Goal: Task Accomplishment & Management: Use online tool/utility

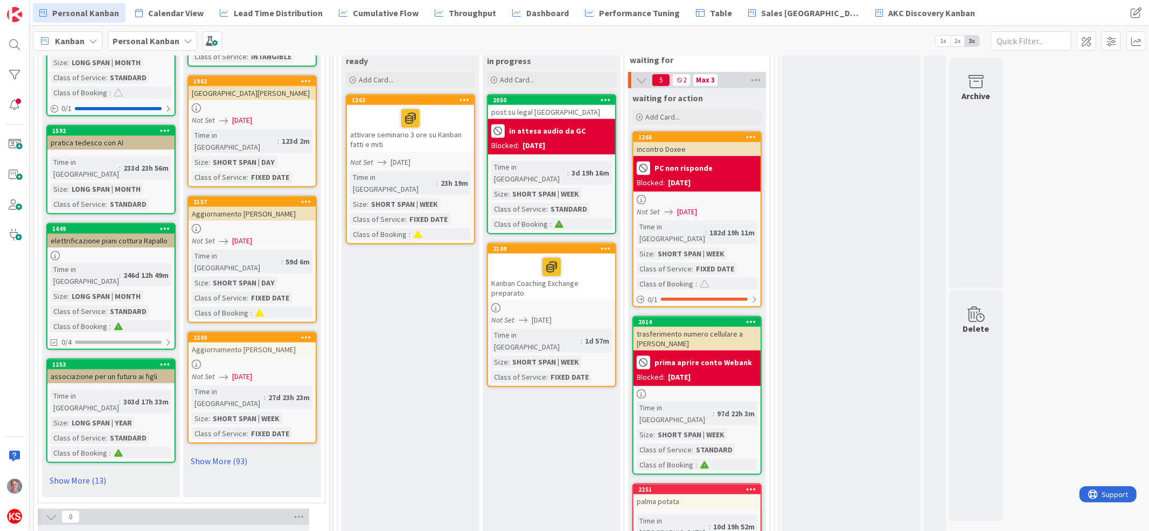
scroll to position [1114, 0]
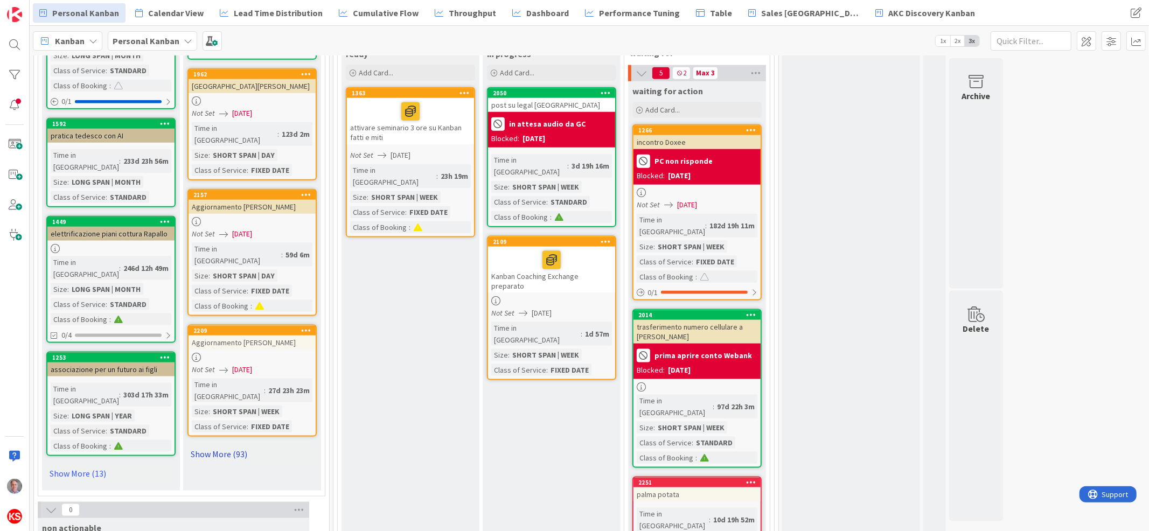
click at [236, 445] on link "Show More (93)" at bounding box center [251, 453] width 129 height 17
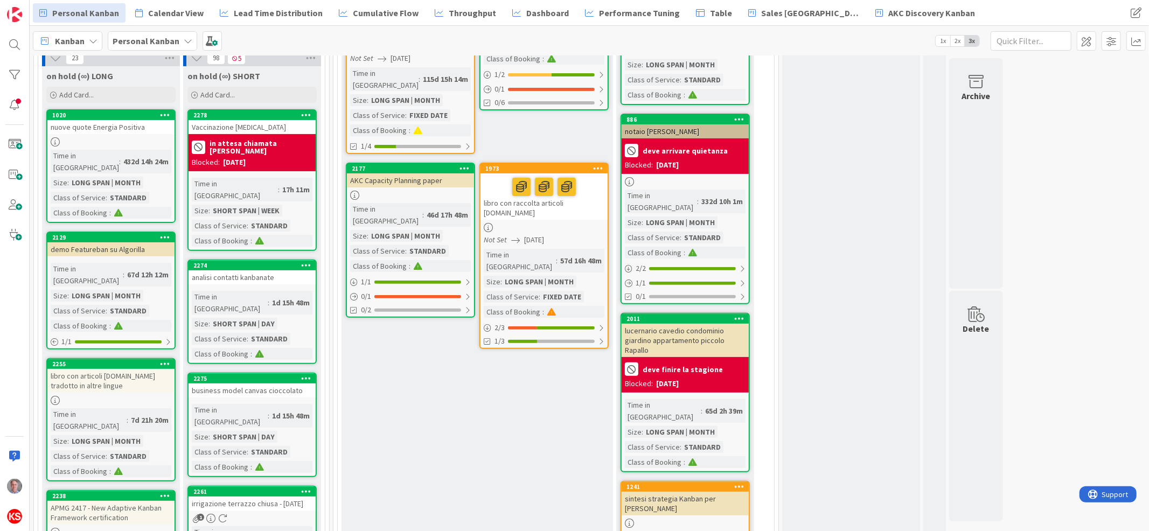
scroll to position [279, 0]
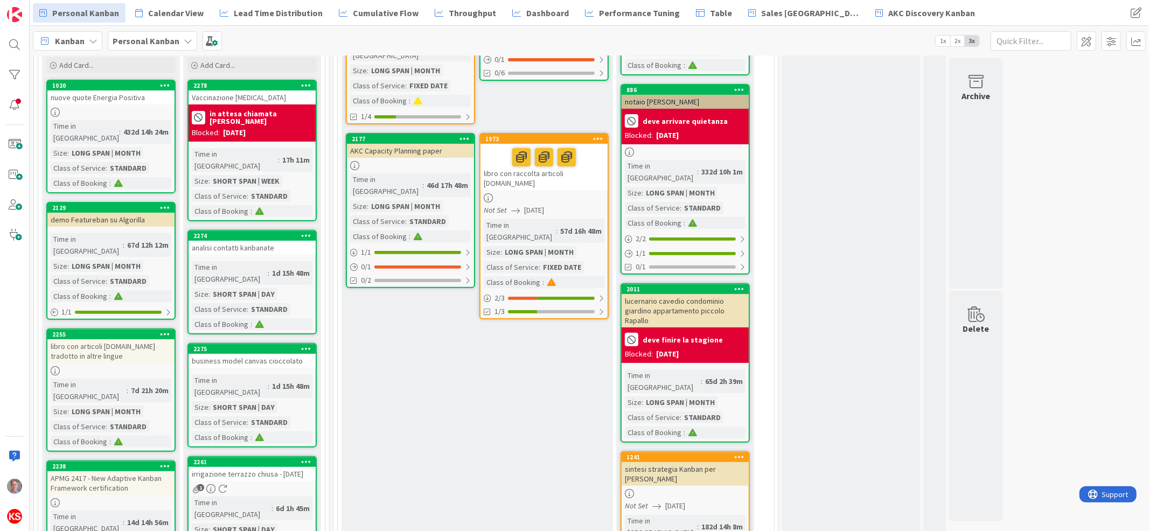
click at [115, 339] on div "libro con articoli [DOMAIN_NAME] tradotto in altre lingue" at bounding box center [110, 351] width 127 height 24
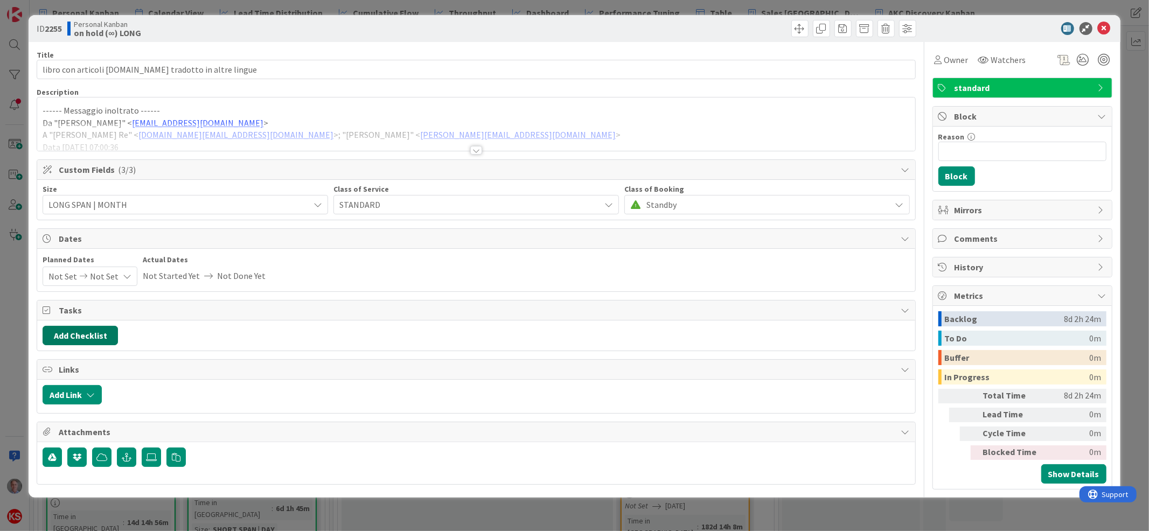
click at [96, 331] on button "Add Checklist" at bounding box center [80, 335] width 75 height 19
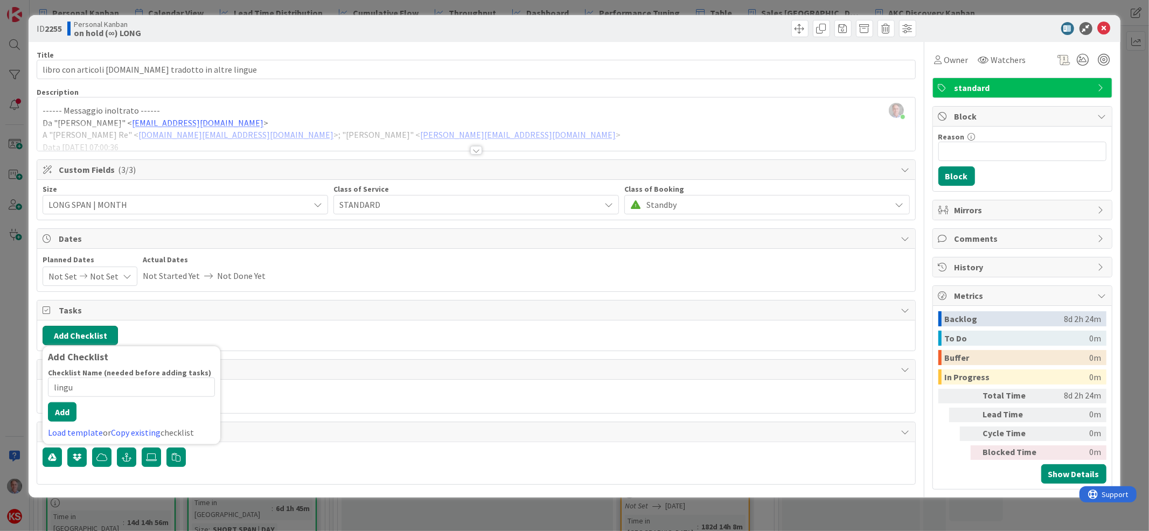
type input "lingue"
click at [67, 412] on button "Add" at bounding box center [62, 411] width 29 height 19
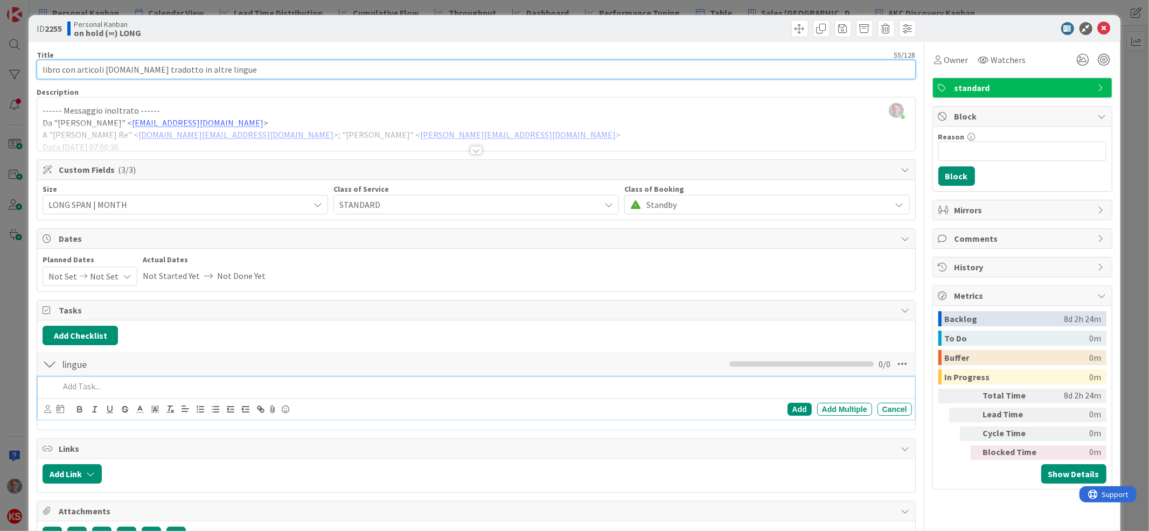
click at [46, 68] on input "libro con articoli [DOMAIN_NAME] tradotto in altre lingue" at bounding box center [476, 69] width 878 height 19
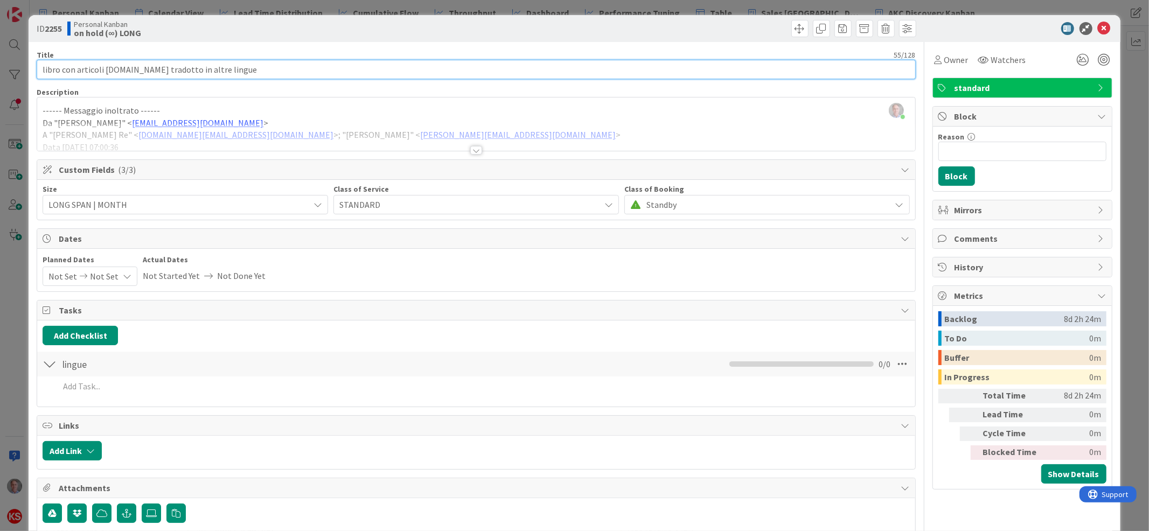
drag, startPoint x: 46, startPoint y: 68, endPoint x: 80, endPoint y: 68, distance: 34.5
click at [80, 68] on input "libro con articoli [DOMAIN_NAME] tradotto in altre lingue" at bounding box center [476, 69] width 878 height 19
click at [53, 67] on input "libro con articoli [DOMAIN_NAME] tradotto in altre lingue" at bounding box center [476, 69] width 878 height 19
drag, startPoint x: 58, startPoint y: 69, endPoint x: 187, endPoint y: 72, distance: 129.2
click at [187, 72] on input "libro con articoli [DOMAIN_NAME] tradotto in altre lingue" at bounding box center [476, 69] width 878 height 19
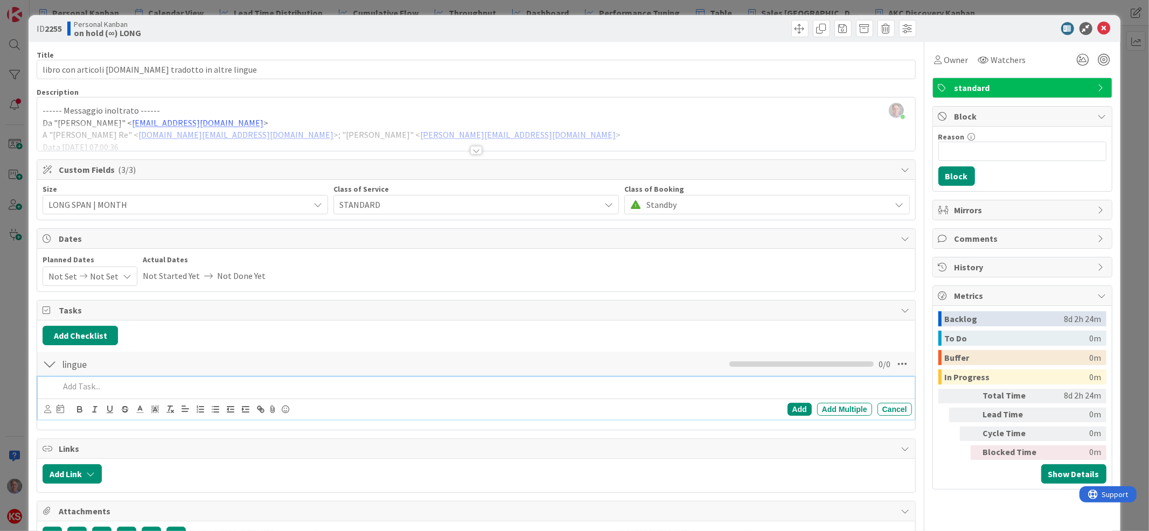
click at [81, 388] on p at bounding box center [483, 386] width 848 height 12
paste div
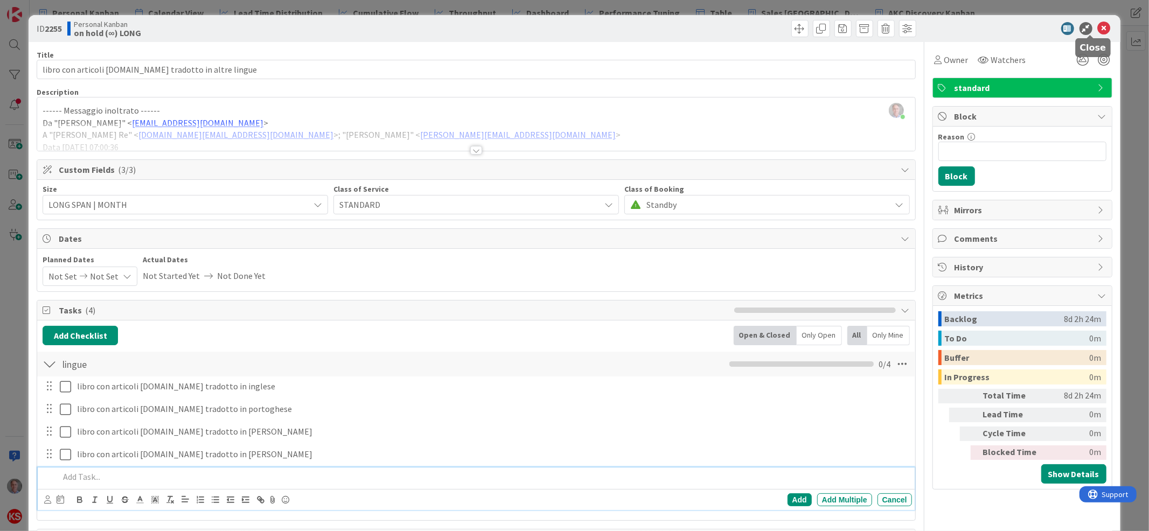
click at [1097, 24] on icon at bounding box center [1103, 28] width 13 height 13
